Goal: Book appointment/travel/reservation

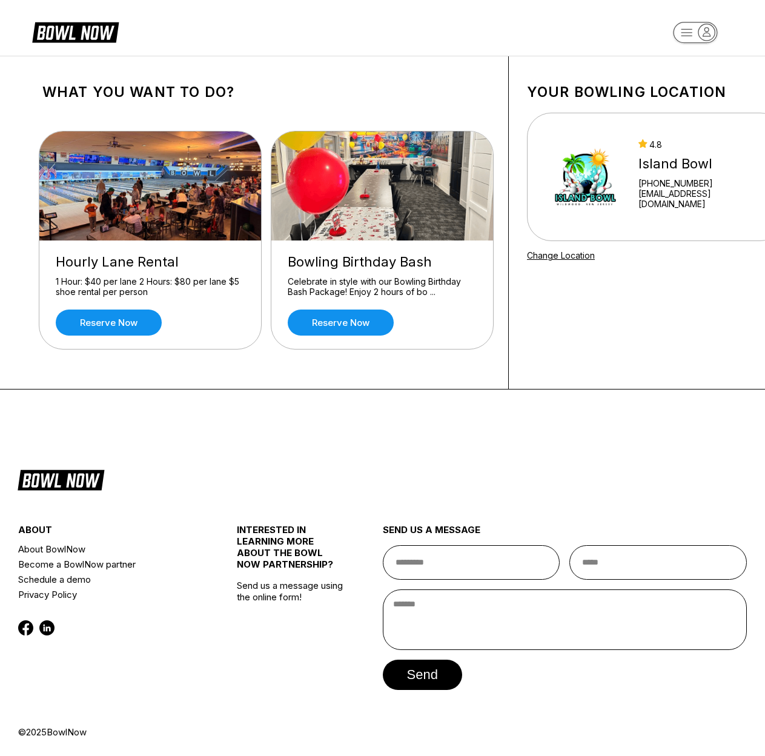
scroll to position [9, 0]
click at [362, 314] on link "Reserve now" at bounding box center [341, 323] width 106 height 26
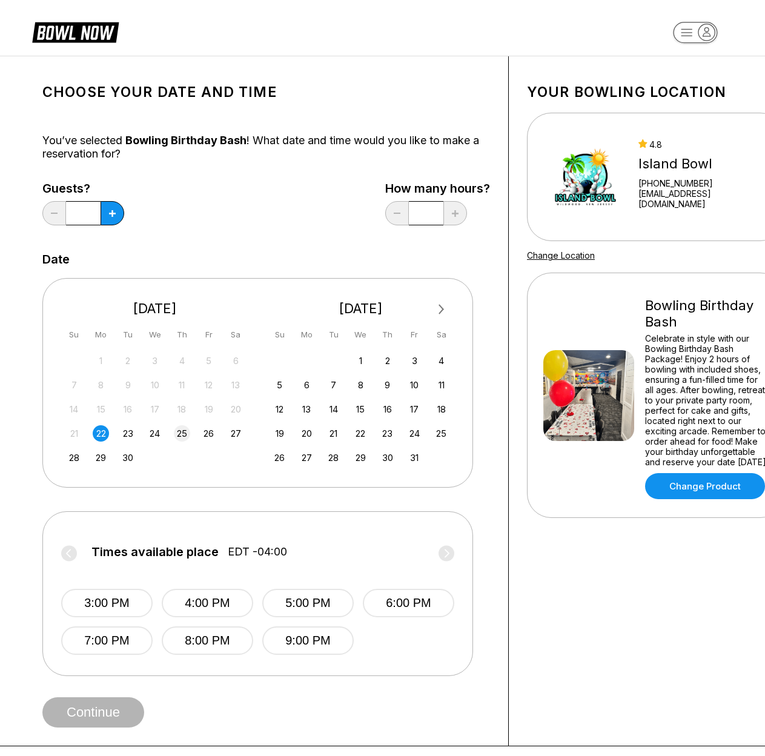
click at [184, 439] on div "25" at bounding box center [182, 433] width 16 height 16
click at [115, 218] on button at bounding box center [113, 213] width 24 height 24
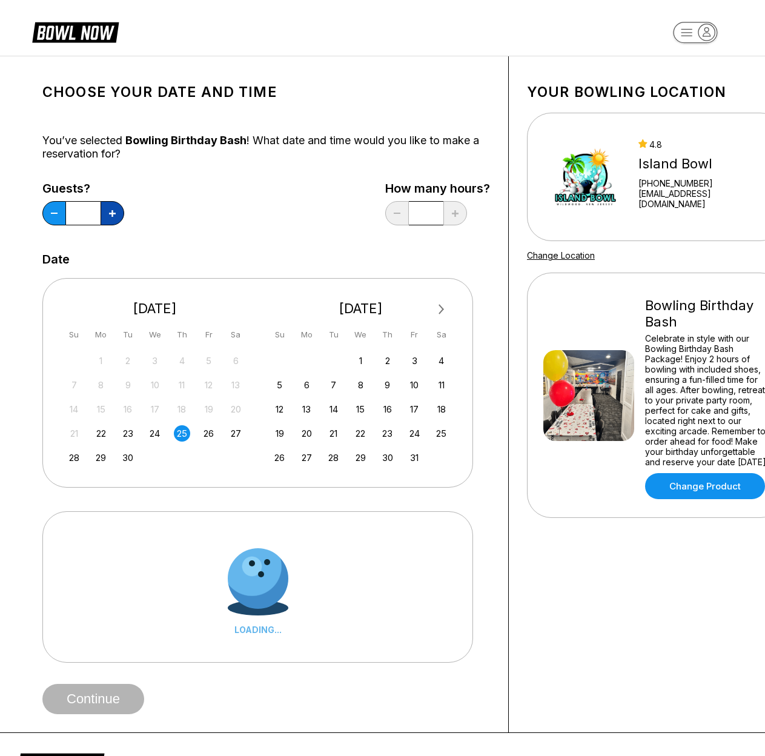
click at [115, 218] on button at bounding box center [113, 213] width 24 height 24
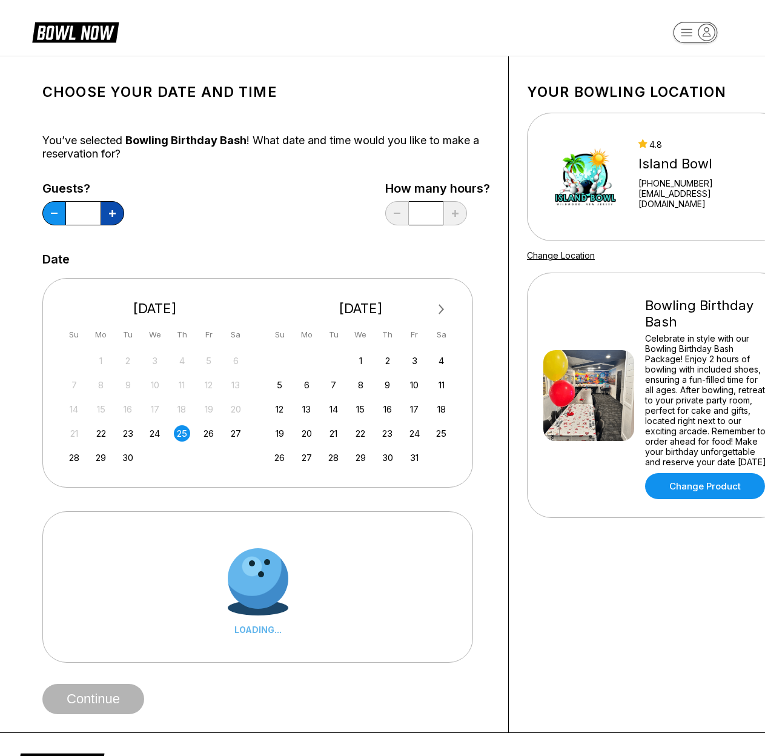
click at [115, 218] on button at bounding box center [113, 213] width 24 height 24
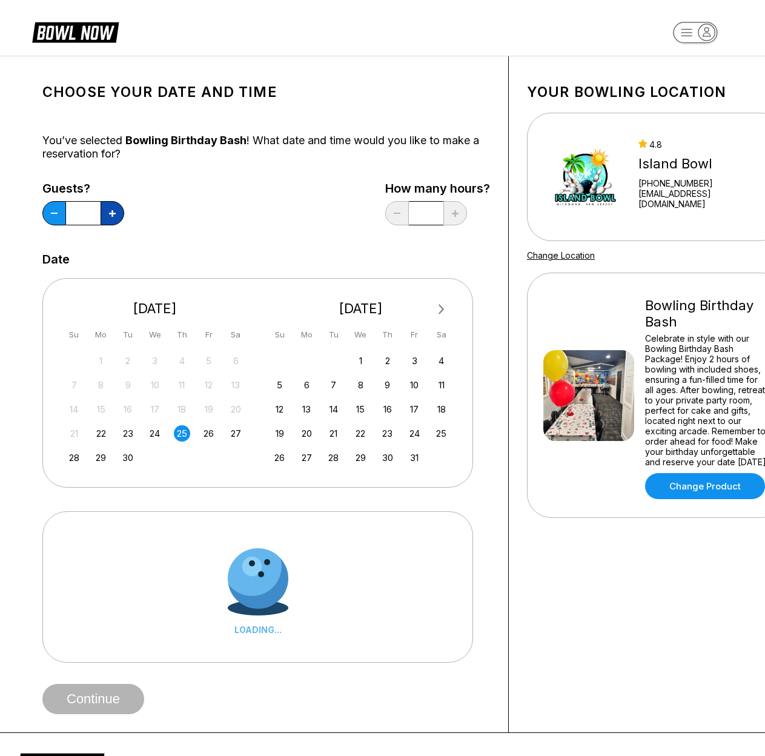
click at [115, 218] on button at bounding box center [113, 213] width 24 height 24
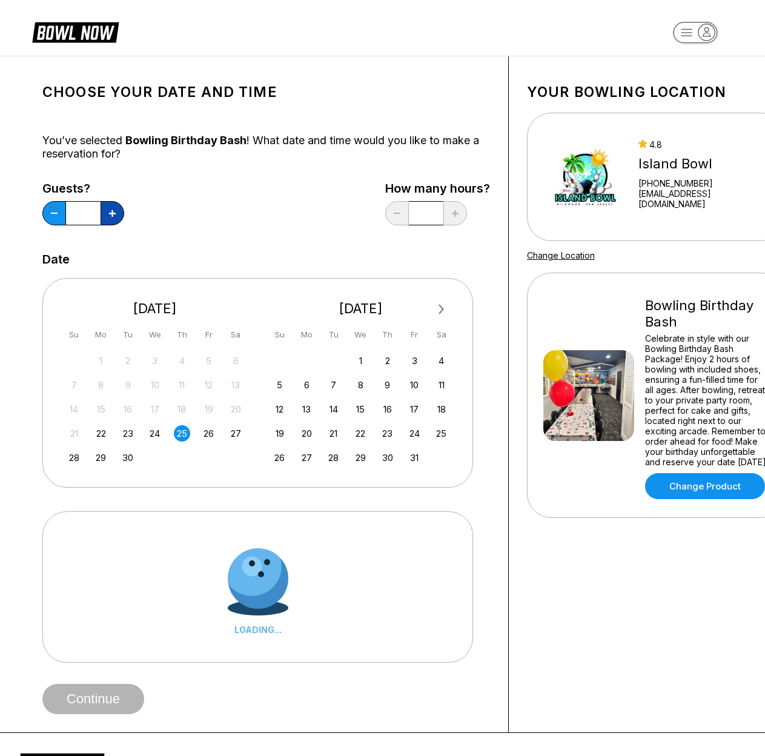
click at [115, 218] on button at bounding box center [113, 213] width 24 height 24
type input "**"
